Goal: Information Seeking & Learning: Learn about a topic

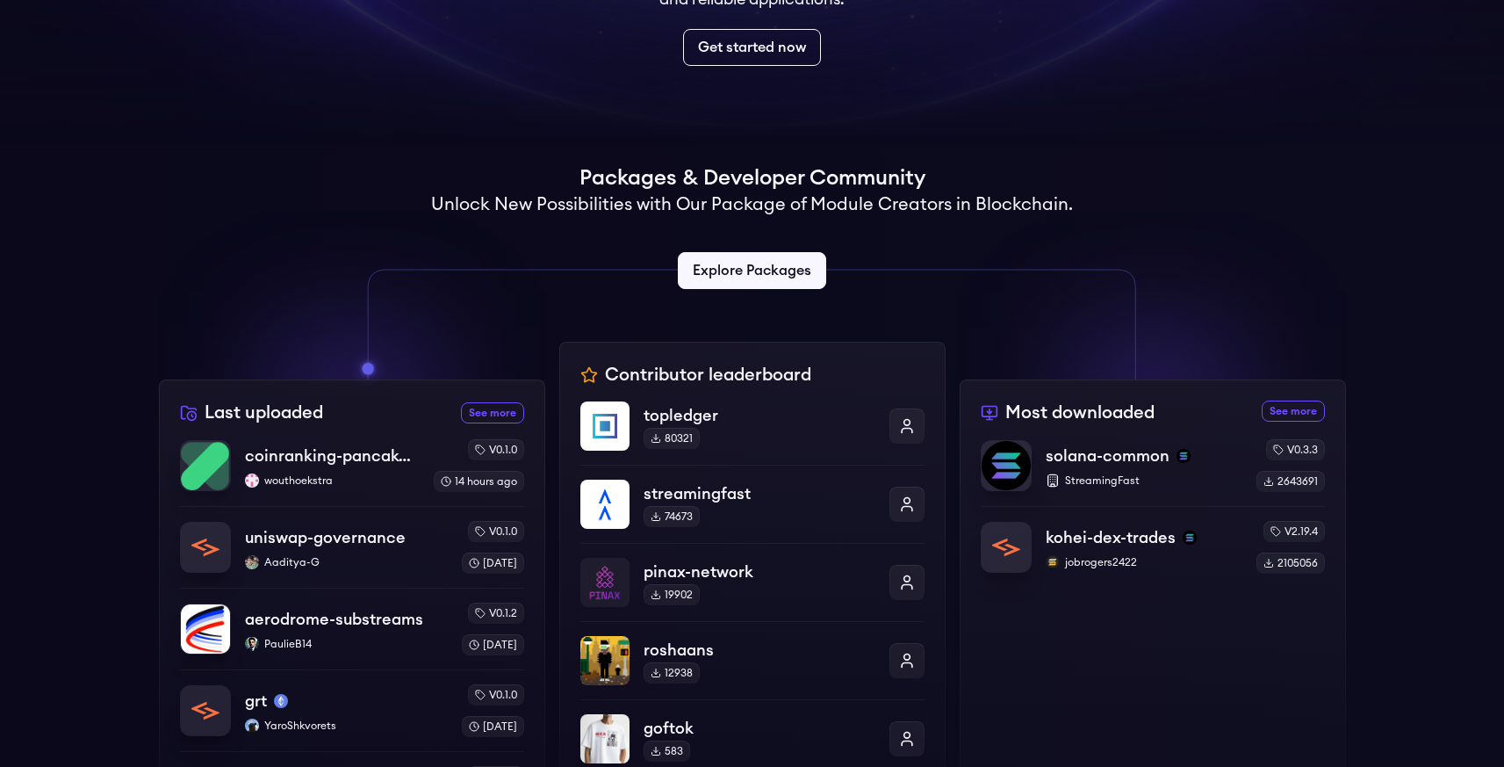
scroll to position [119, 0]
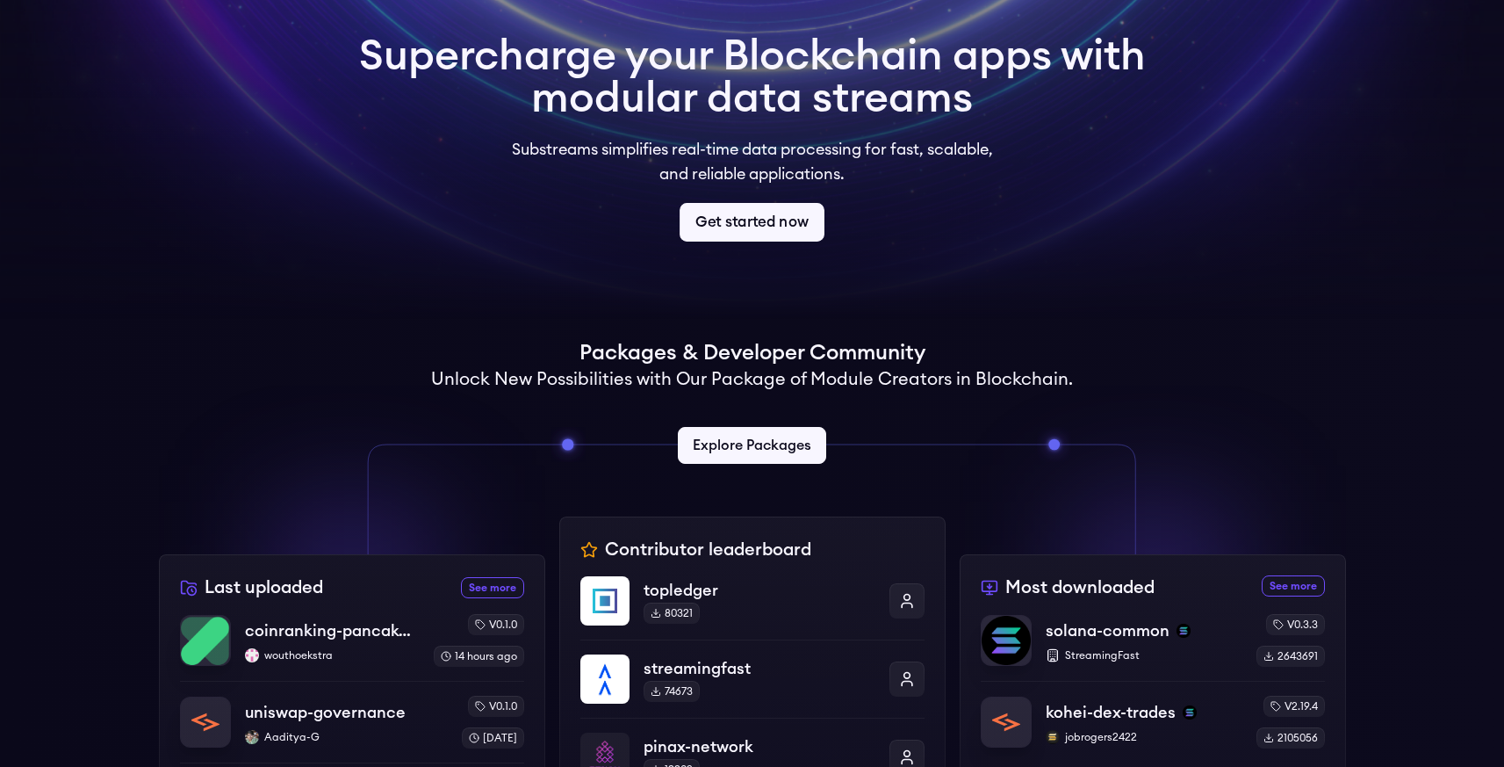
click at [768, 206] on link "Get started now" at bounding box center [752, 222] width 145 height 39
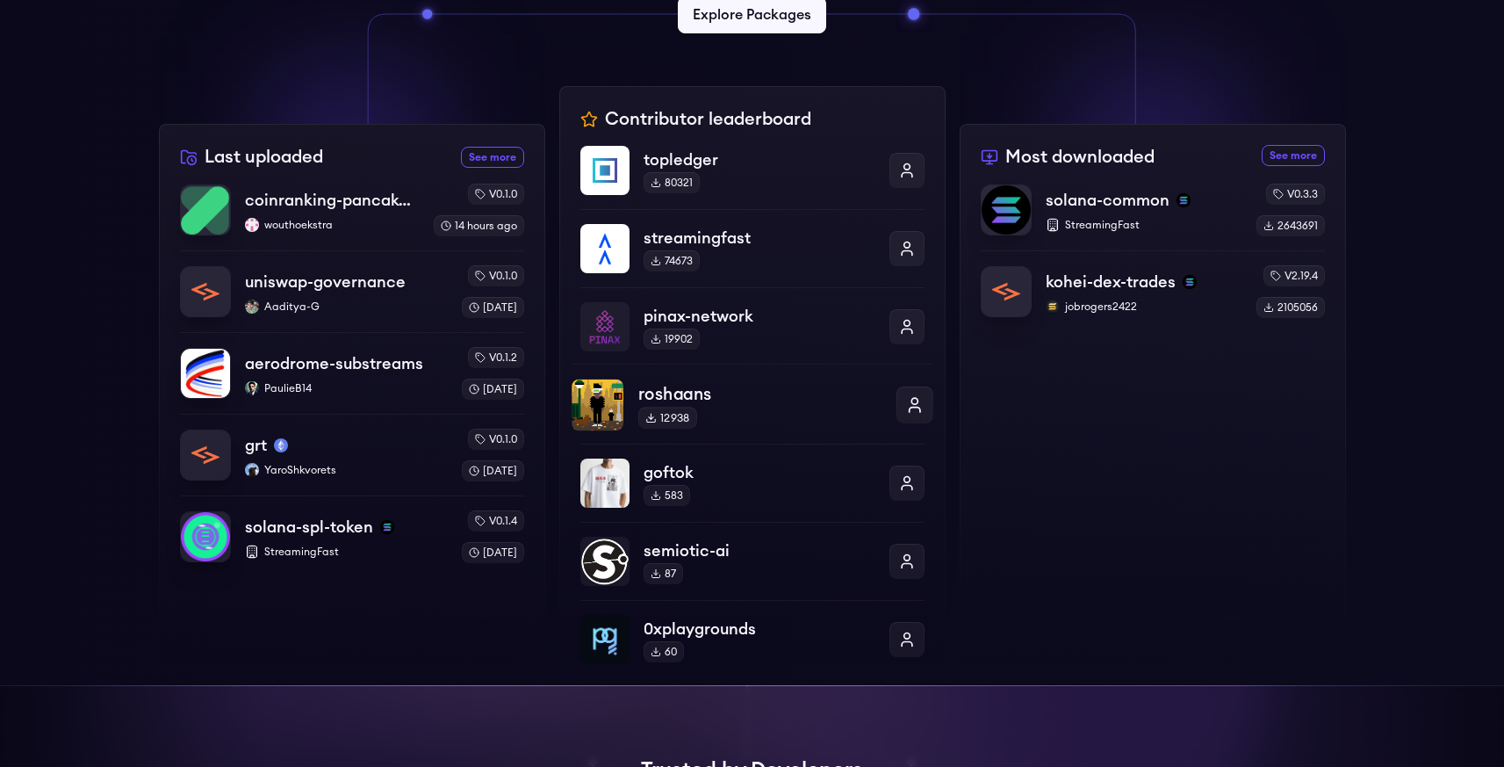
scroll to position [640, 0]
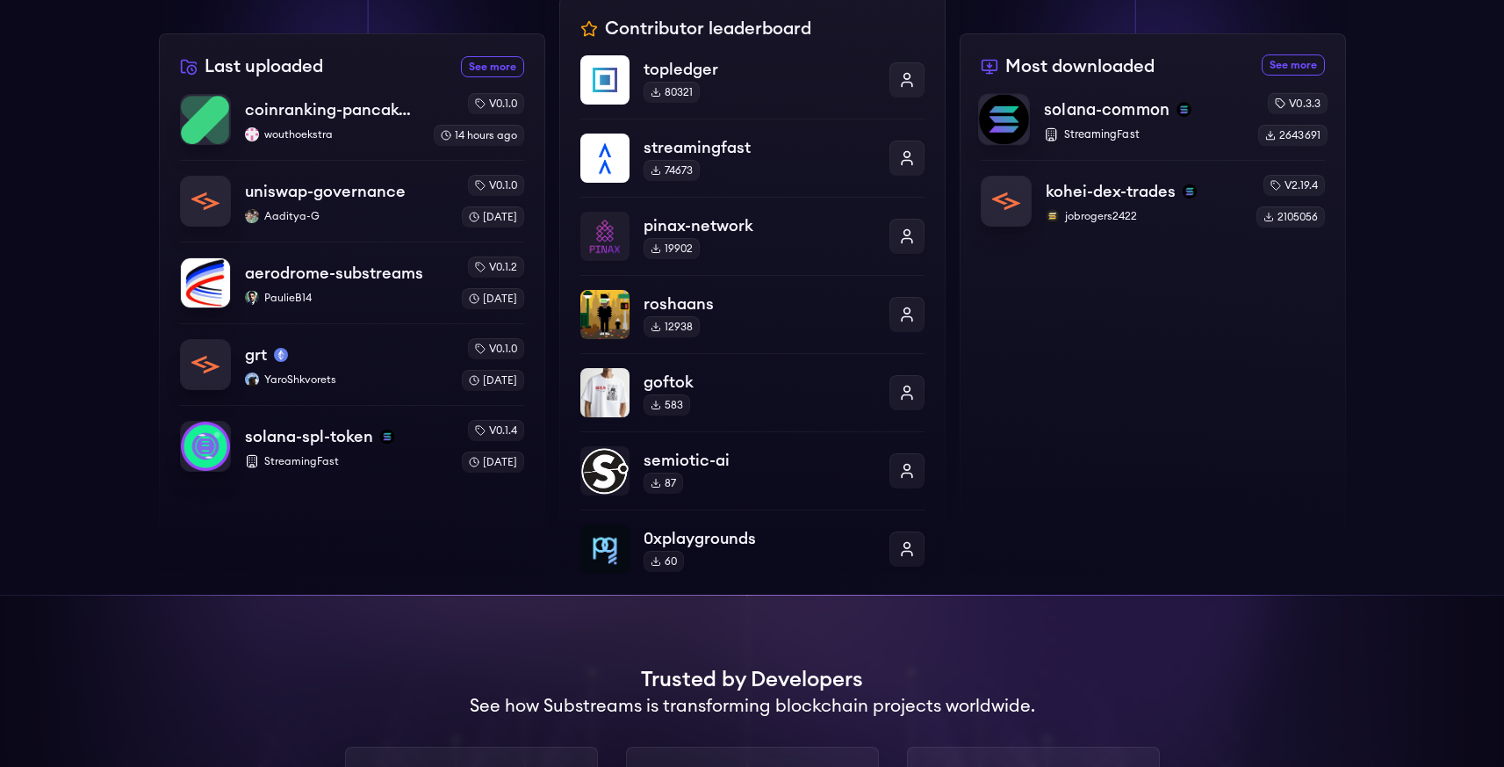
click at [1143, 106] on p "solana-common" at bounding box center [1107, 109] width 126 height 25
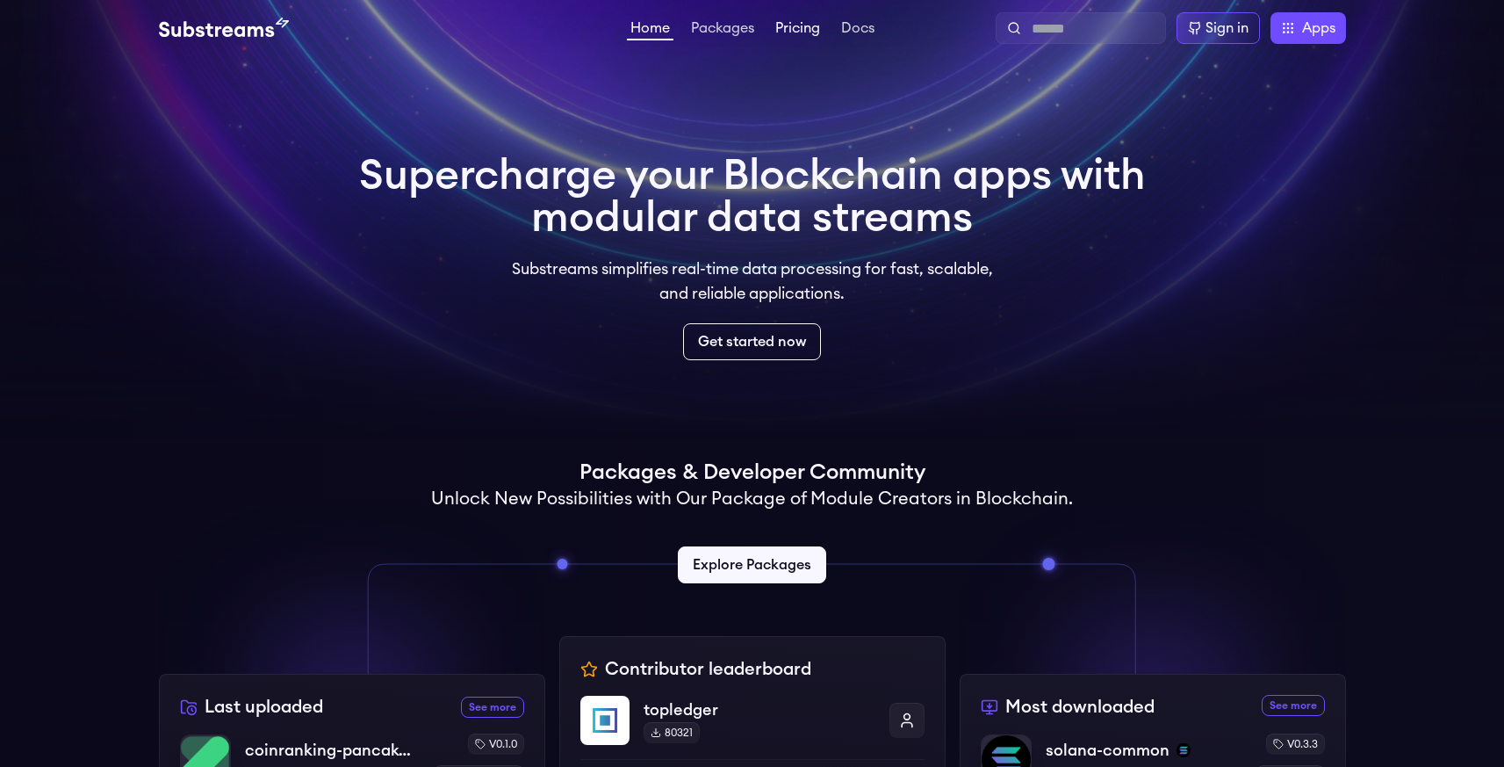
click at [806, 25] on link "Pricing" at bounding box center [798, 30] width 52 height 18
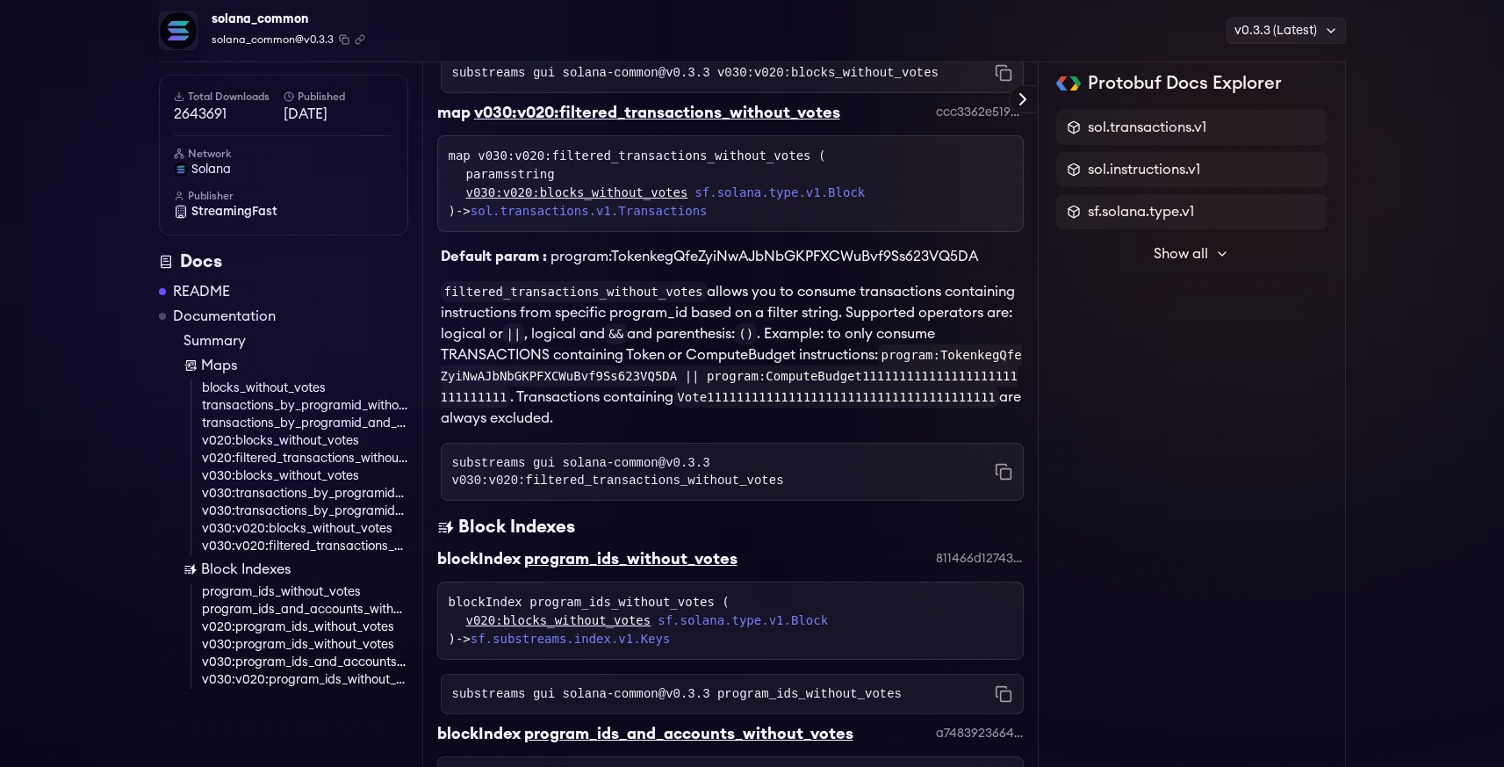
scroll to position [5593, 0]
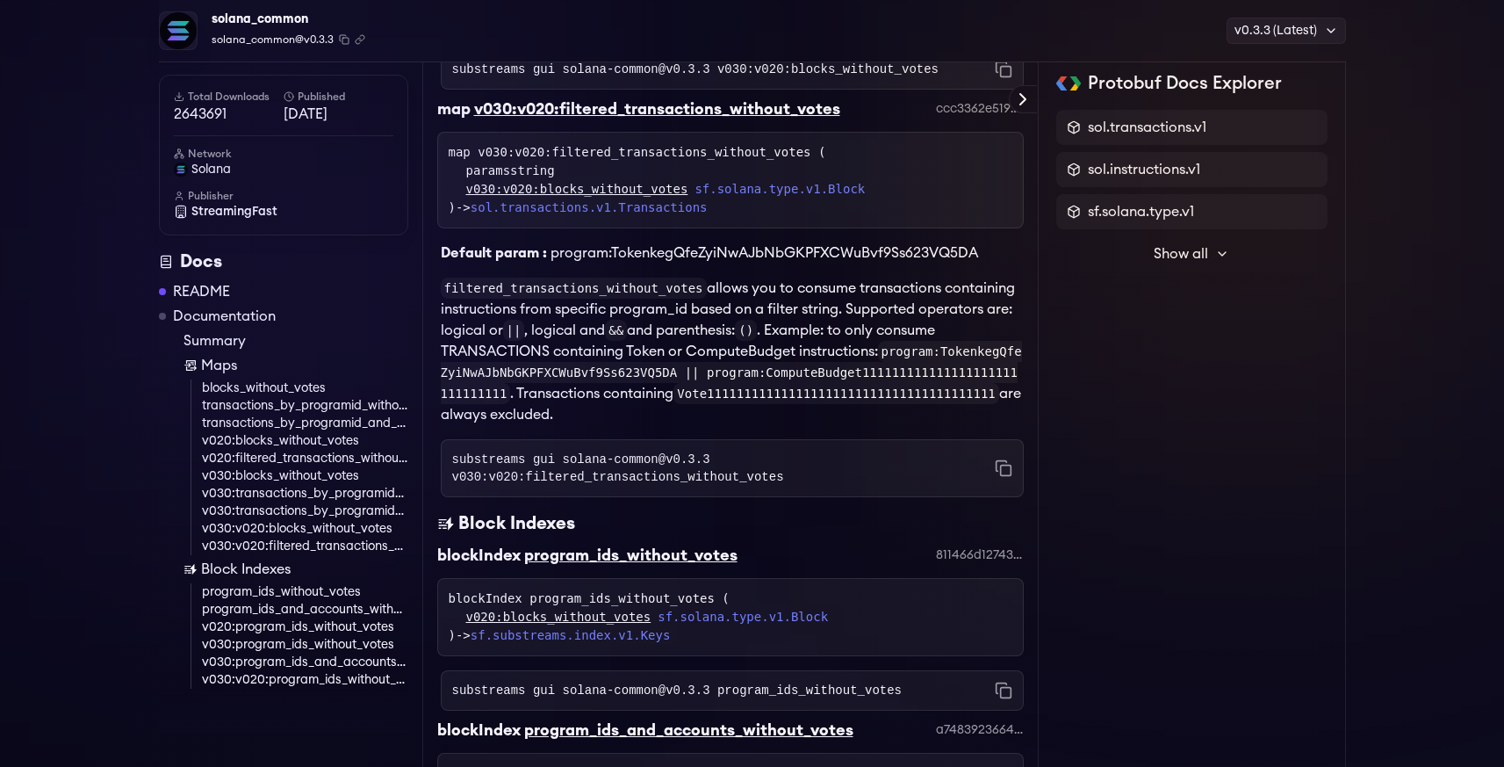
click at [1198, 269] on button "Show all" at bounding box center [1192, 253] width 271 height 35
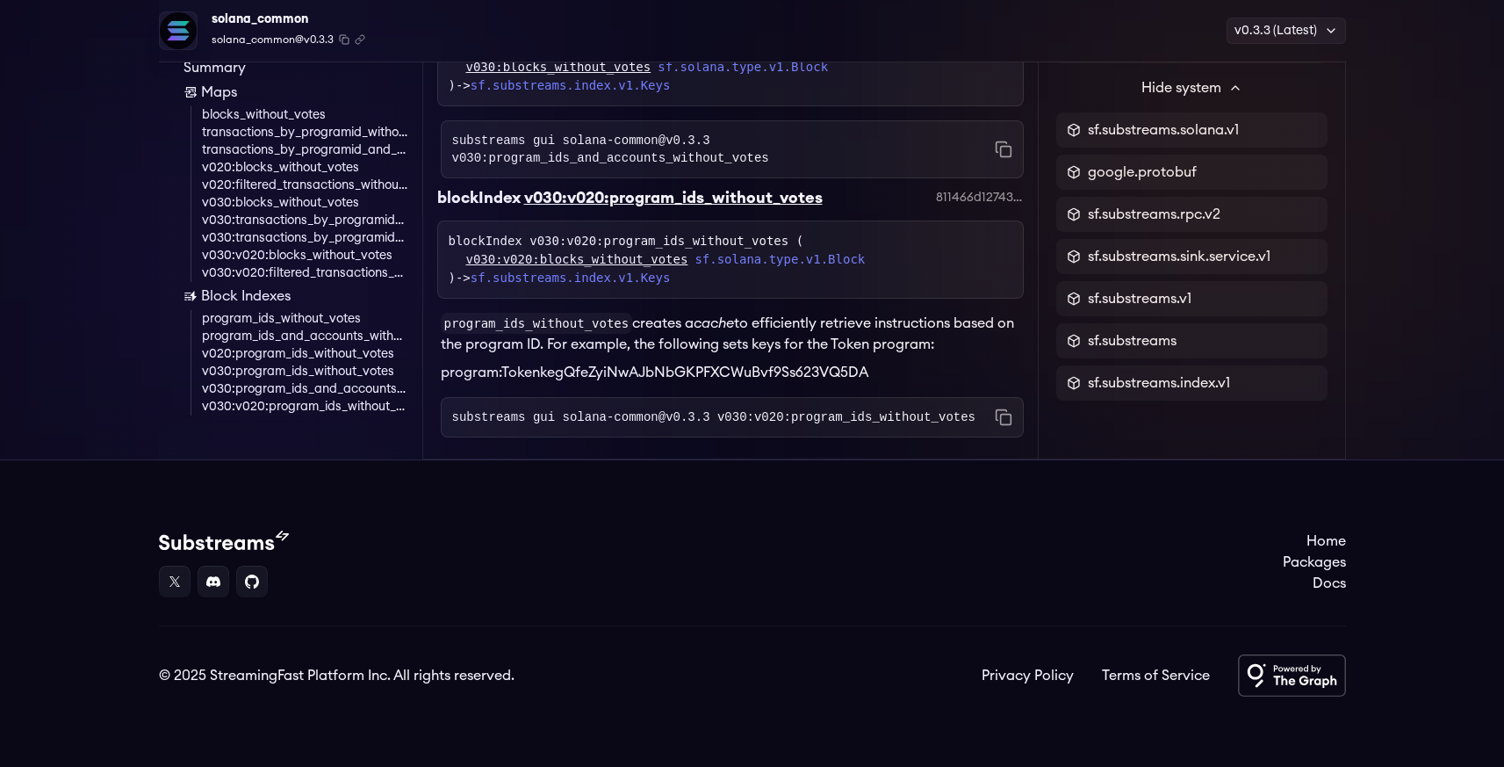
scroll to position [7053, 0]
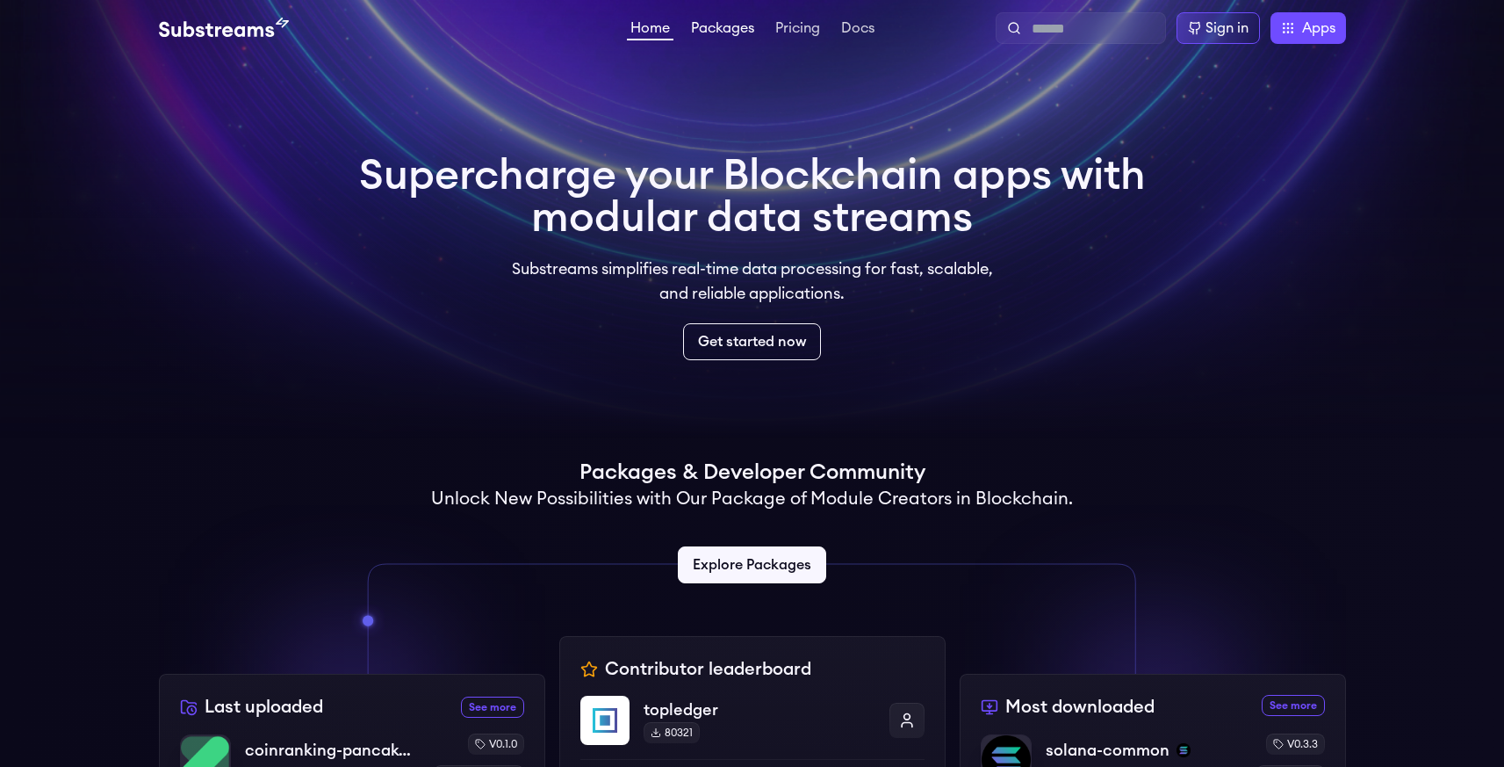
click at [723, 28] on link "Packages" at bounding box center [723, 30] width 70 height 18
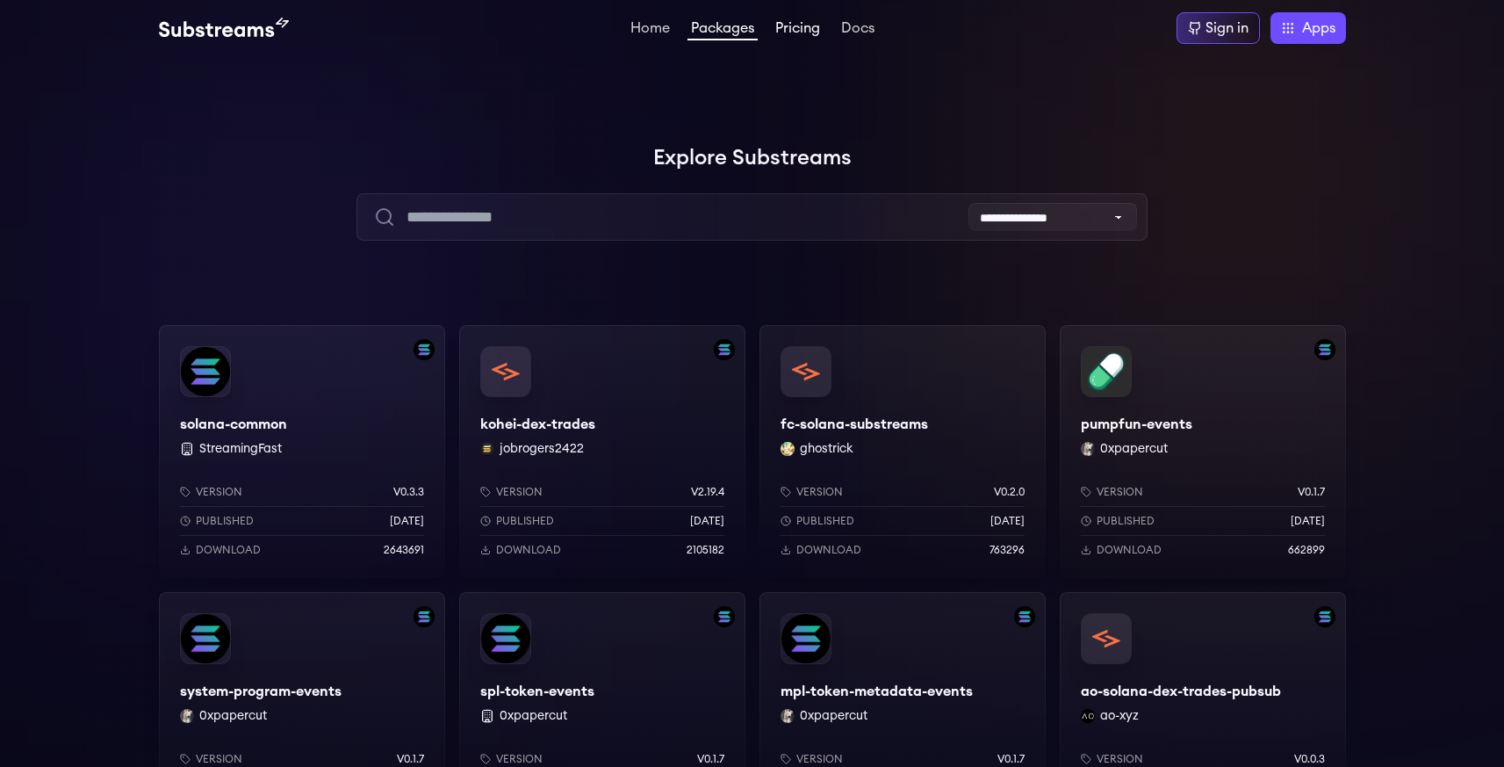
click at [803, 32] on link "Pricing" at bounding box center [798, 30] width 52 height 18
